Goal: Find specific page/section: Find specific page/section

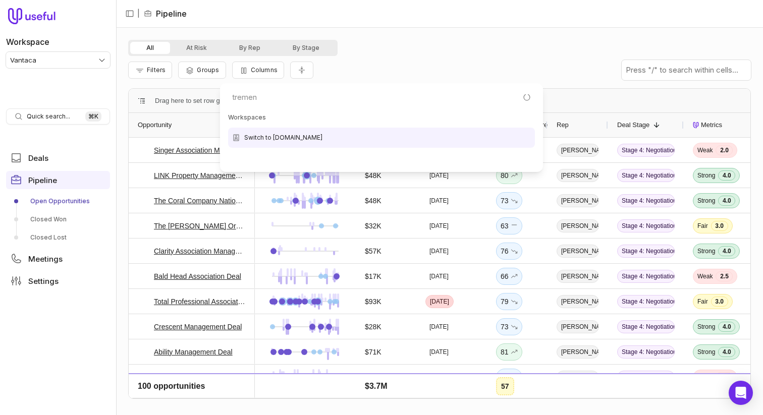
type input "tremend"
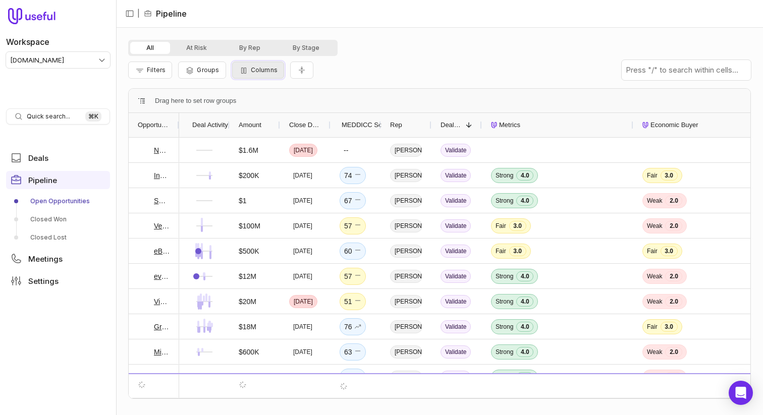
click at [263, 68] on span "Columns" at bounding box center [264, 70] width 27 height 8
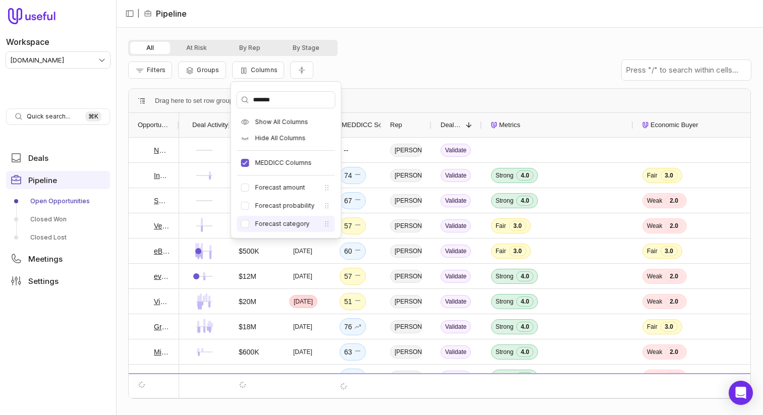
type input "*******"
click at [245, 223] on button "Forecast category" at bounding box center [245, 224] width 8 height 8
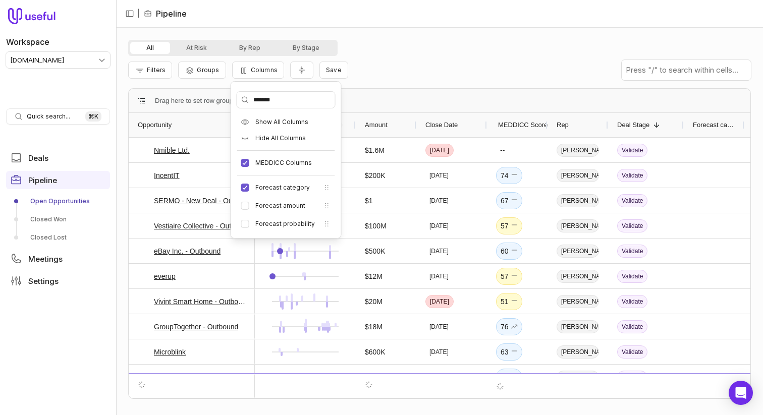
click at [385, 58] on div "Filters Groups Columns Save" at bounding box center [439, 70] width 623 height 28
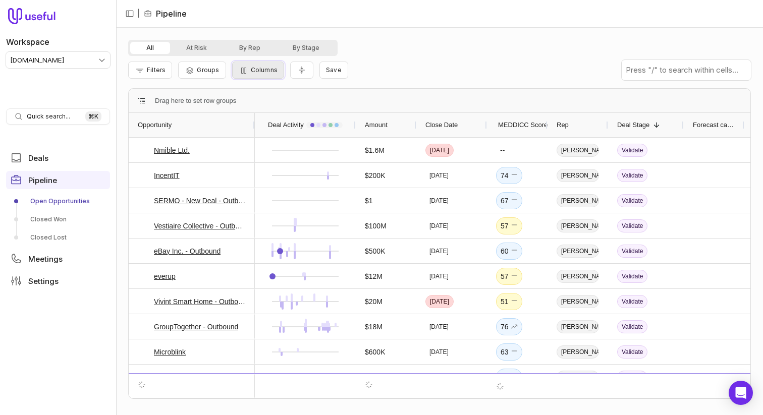
click at [260, 63] on button "Columns" at bounding box center [258, 70] width 52 height 17
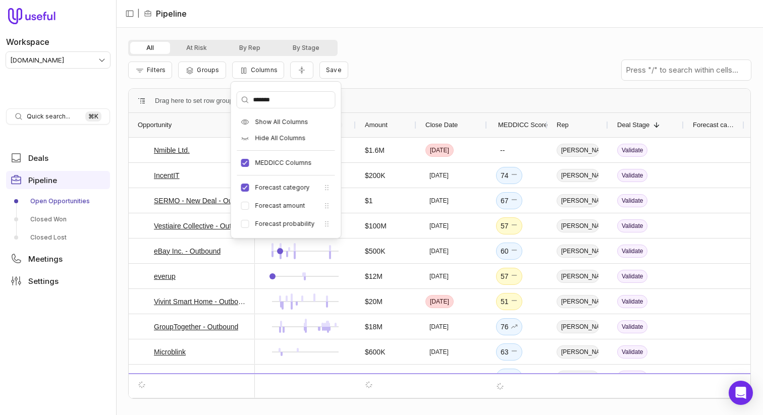
click at [423, 53] on div "All At Risk By Rep By Stage" at bounding box center [439, 48] width 623 height 16
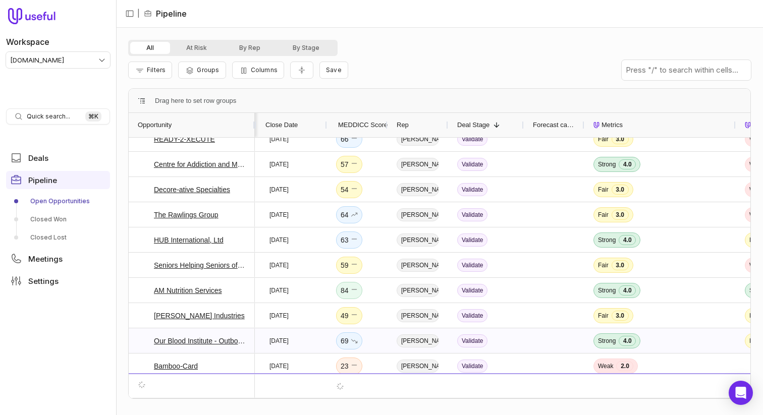
scroll to position [2209, 0]
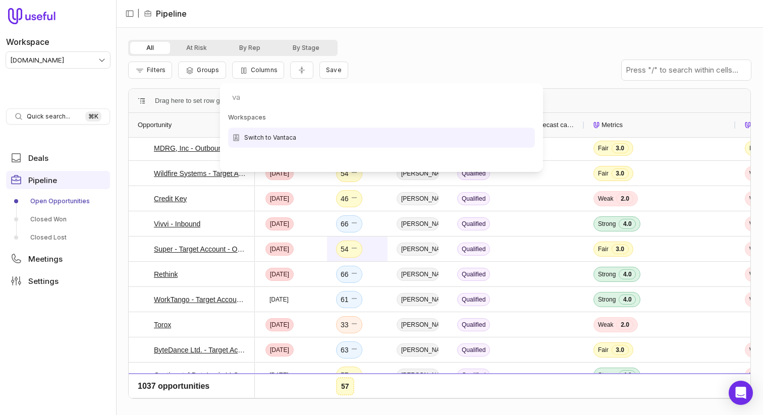
type input "van"
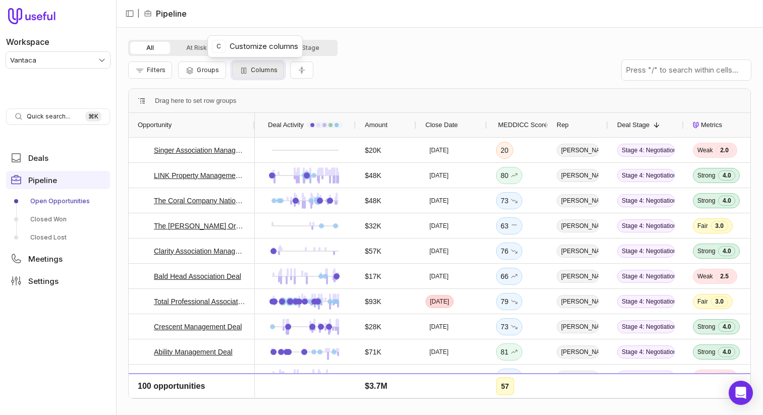
click at [271, 63] on button "Columns" at bounding box center [258, 70] width 52 height 17
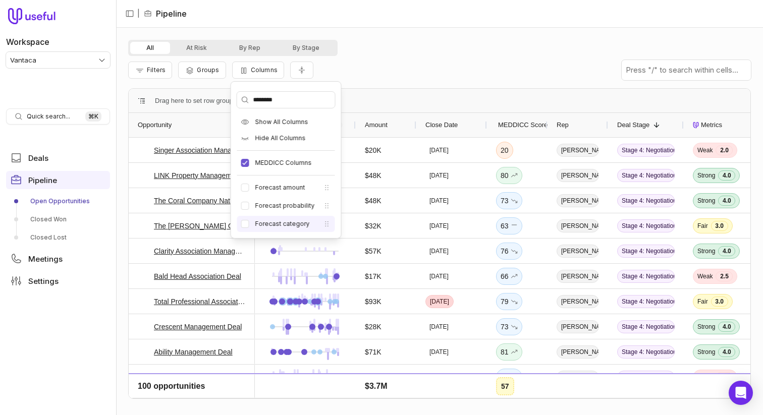
type input "********"
click at [267, 224] on label "Forecast category" at bounding box center [282, 224] width 54 height 8
click at [249, 224] on button "Forecast category" at bounding box center [245, 224] width 8 height 8
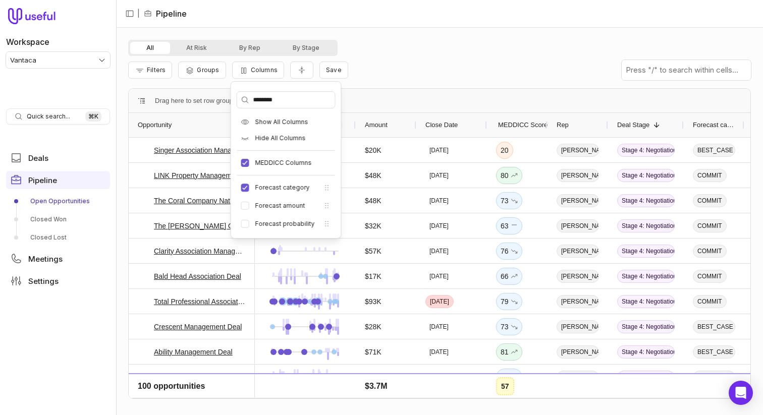
click at [419, 33] on div "All At Risk By Rep By Stage Filters Groups Columns Save Drag here to set row gr…" at bounding box center [439, 221] width 647 height 387
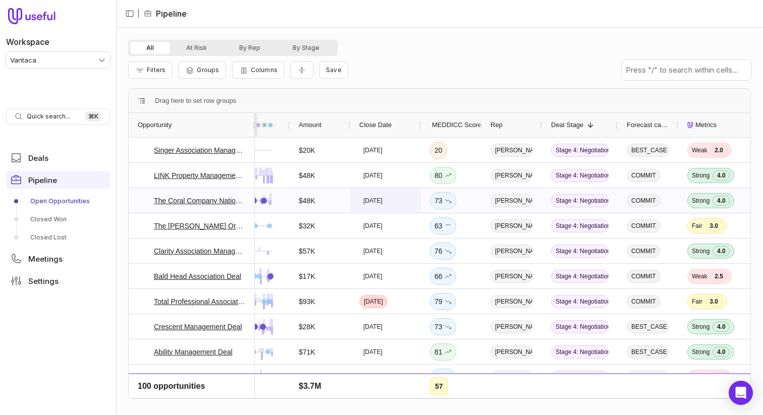
scroll to position [0, 87]
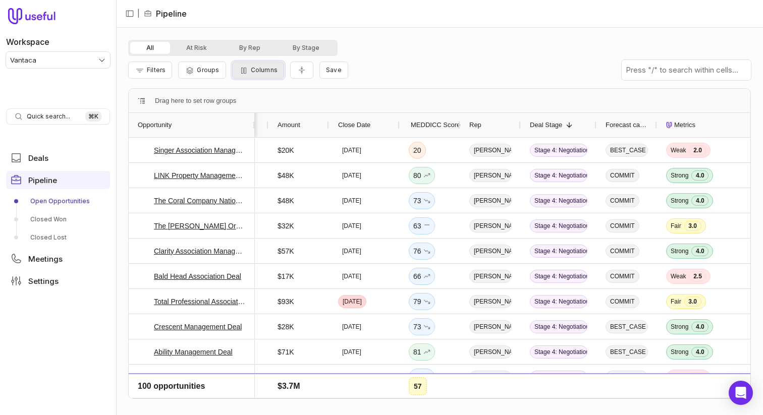
click at [269, 73] on span "Columns" at bounding box center [264, 70] width 27 height 8
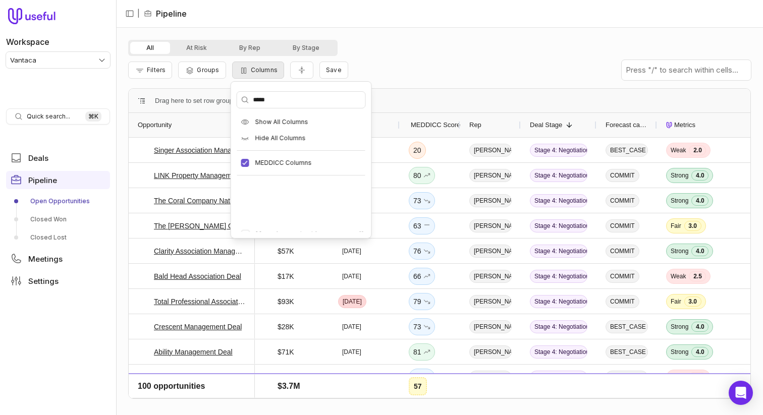
type input "******"
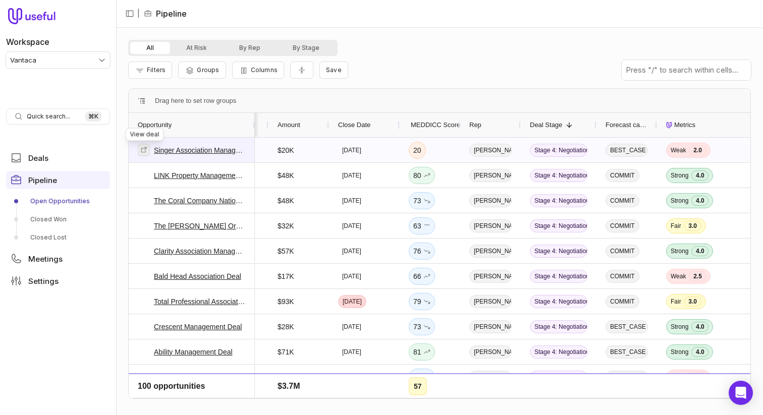
click at [144, 149] on icon at bounding box center [143, 149] width 7 height 7
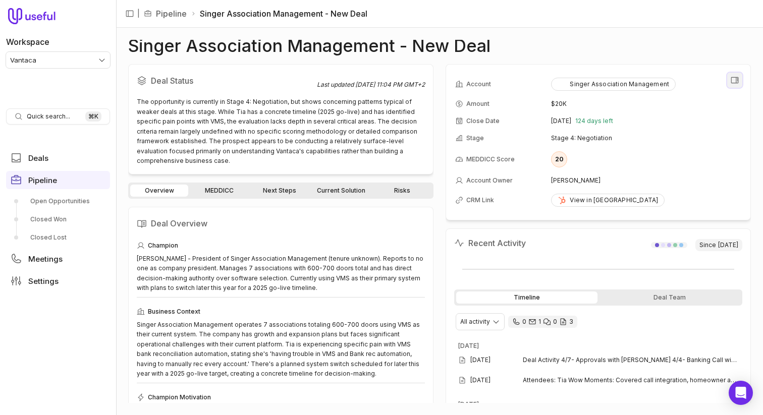
click at [734, 78] on icon "View all fields" at bounding box center [734, 80] width 9 height 9
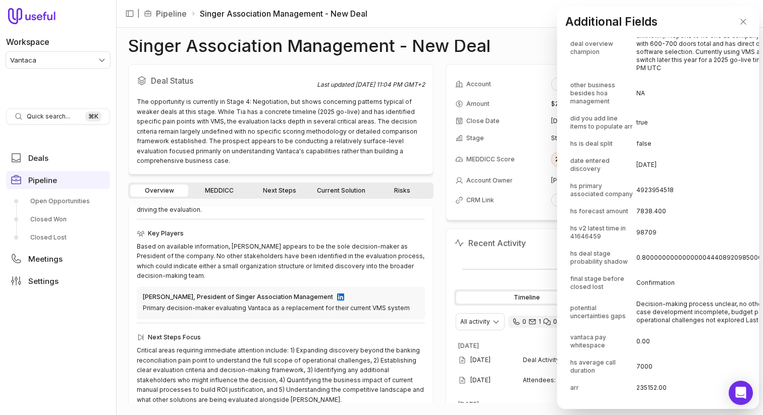
scroll to position [3763, 0]
